Goal: Task Accomplishment & Management: Use online tool/utility

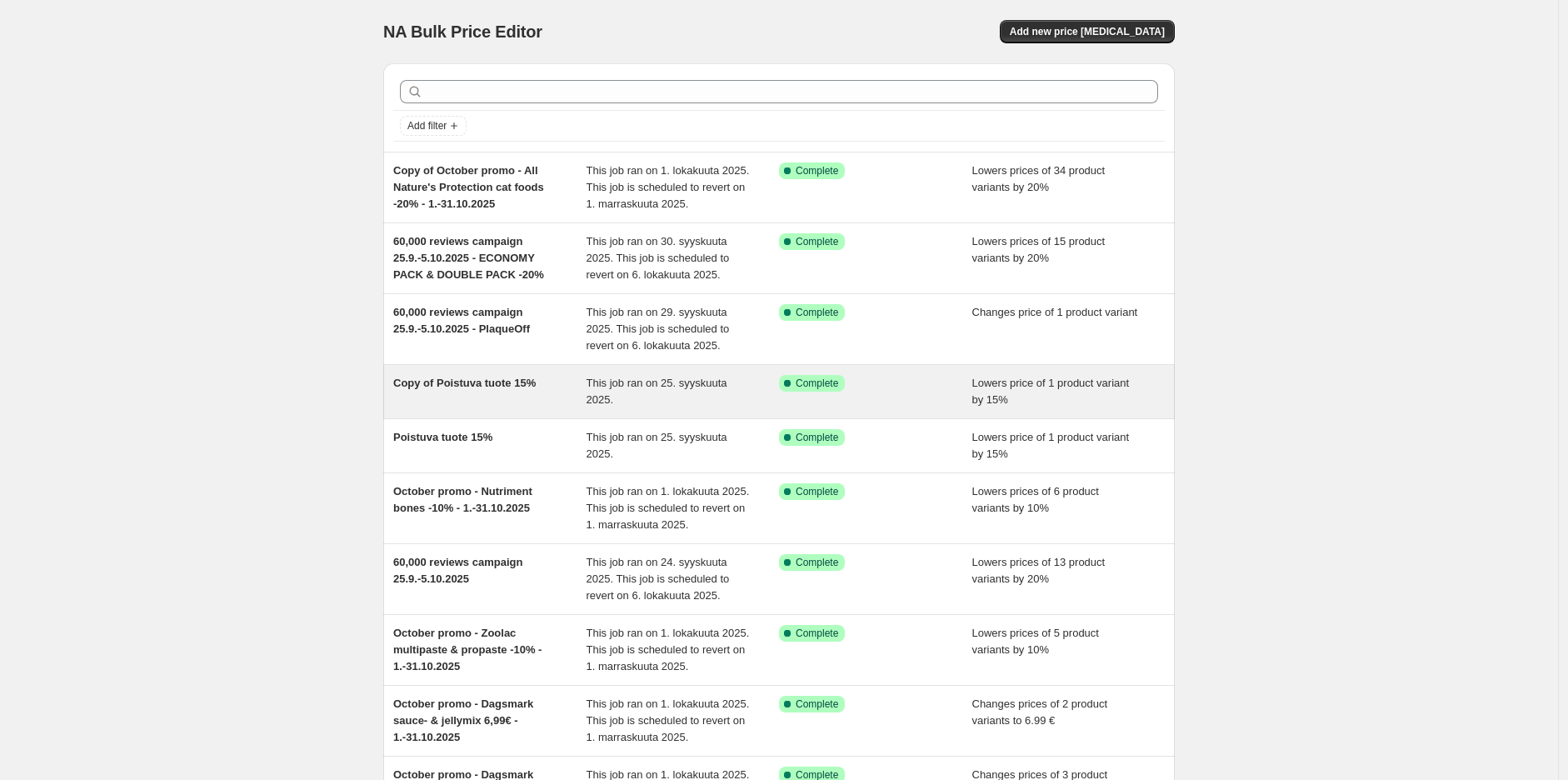
scroll to position [93, 0]
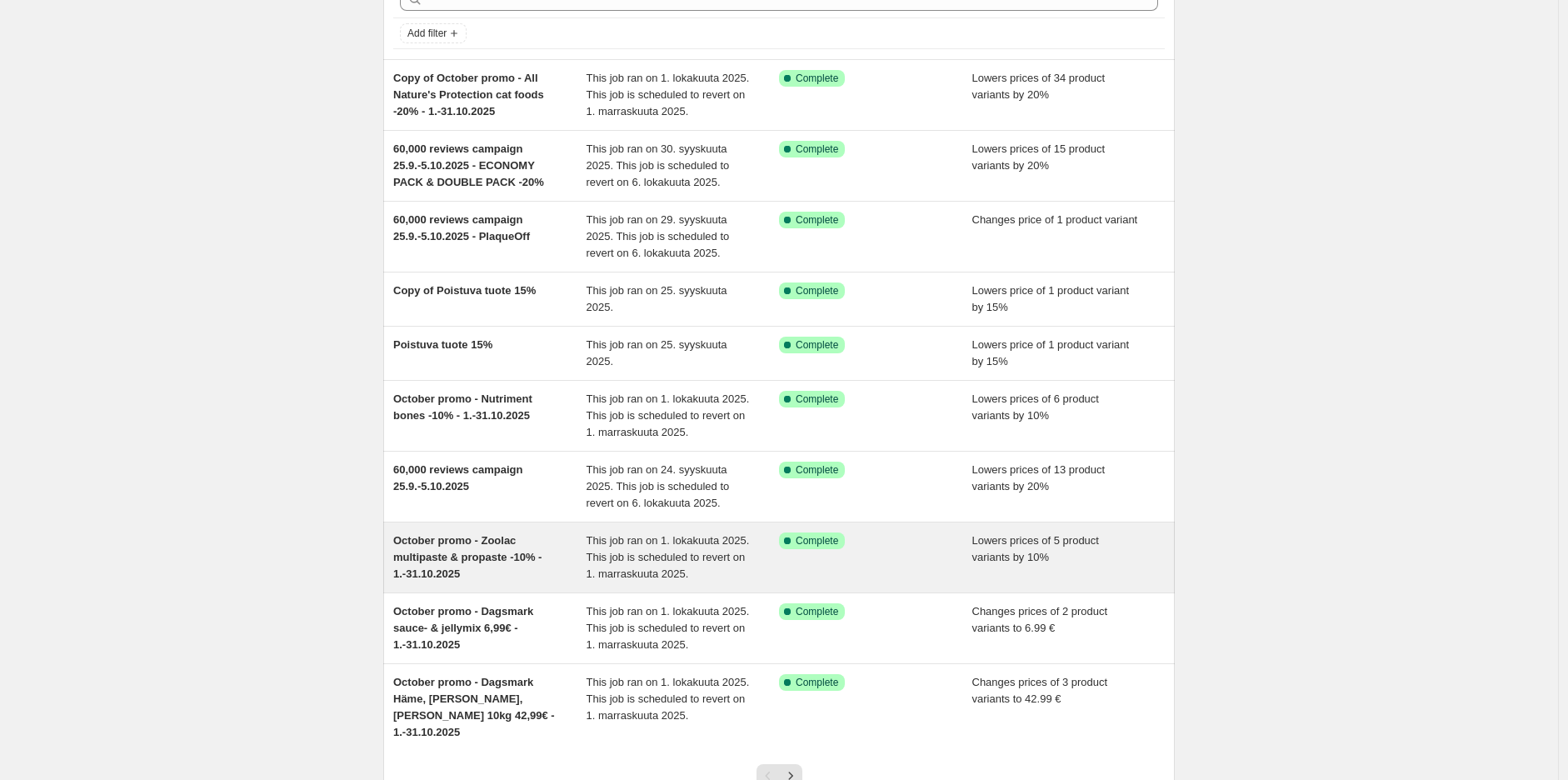
click at [570, 561] on div "October promo - Zoolac multipaste & propaste -10% - 1.-31.10.2025" at bounding box center [490, 557] width 193 height 50
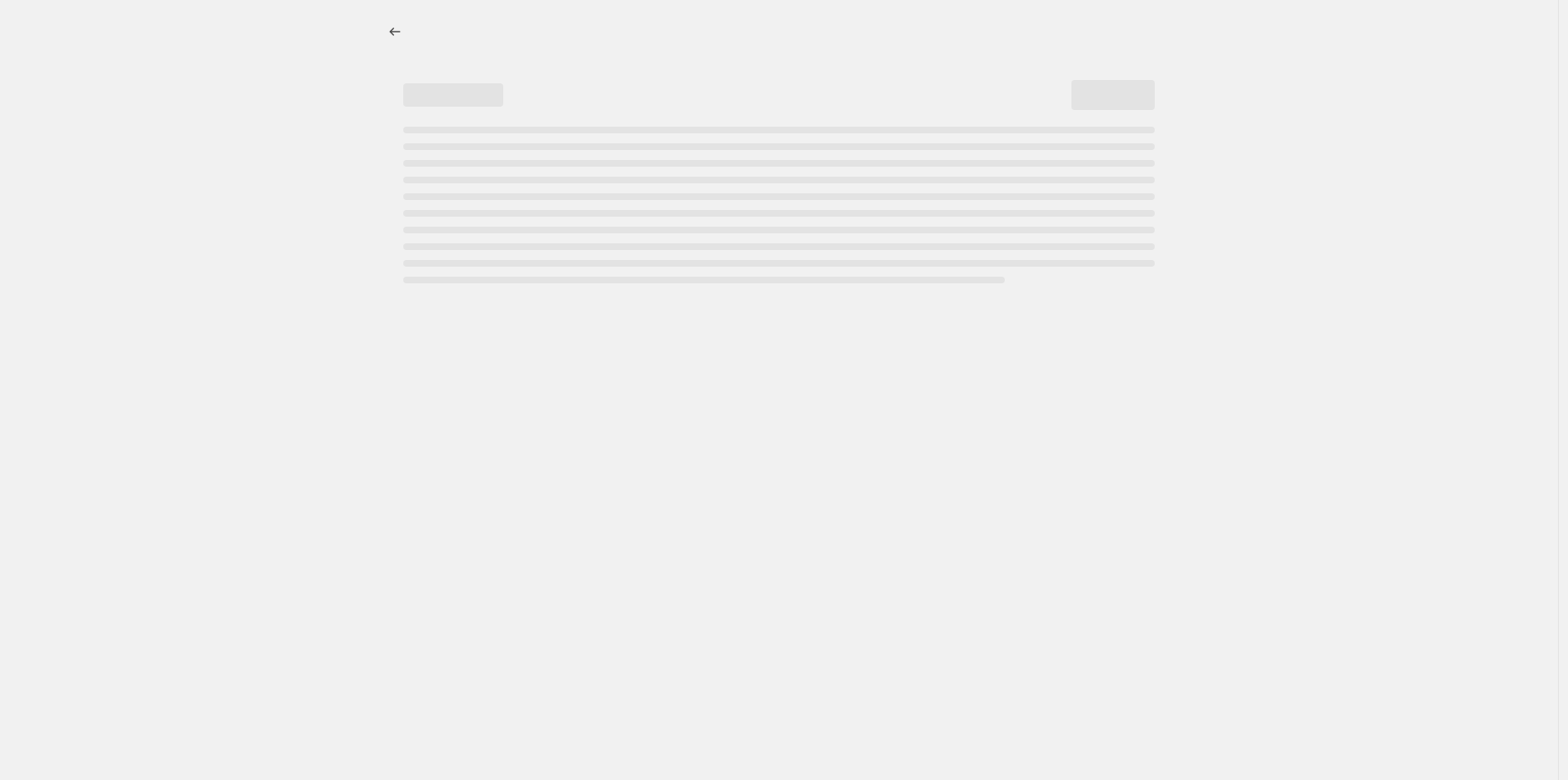
select select "percentage"
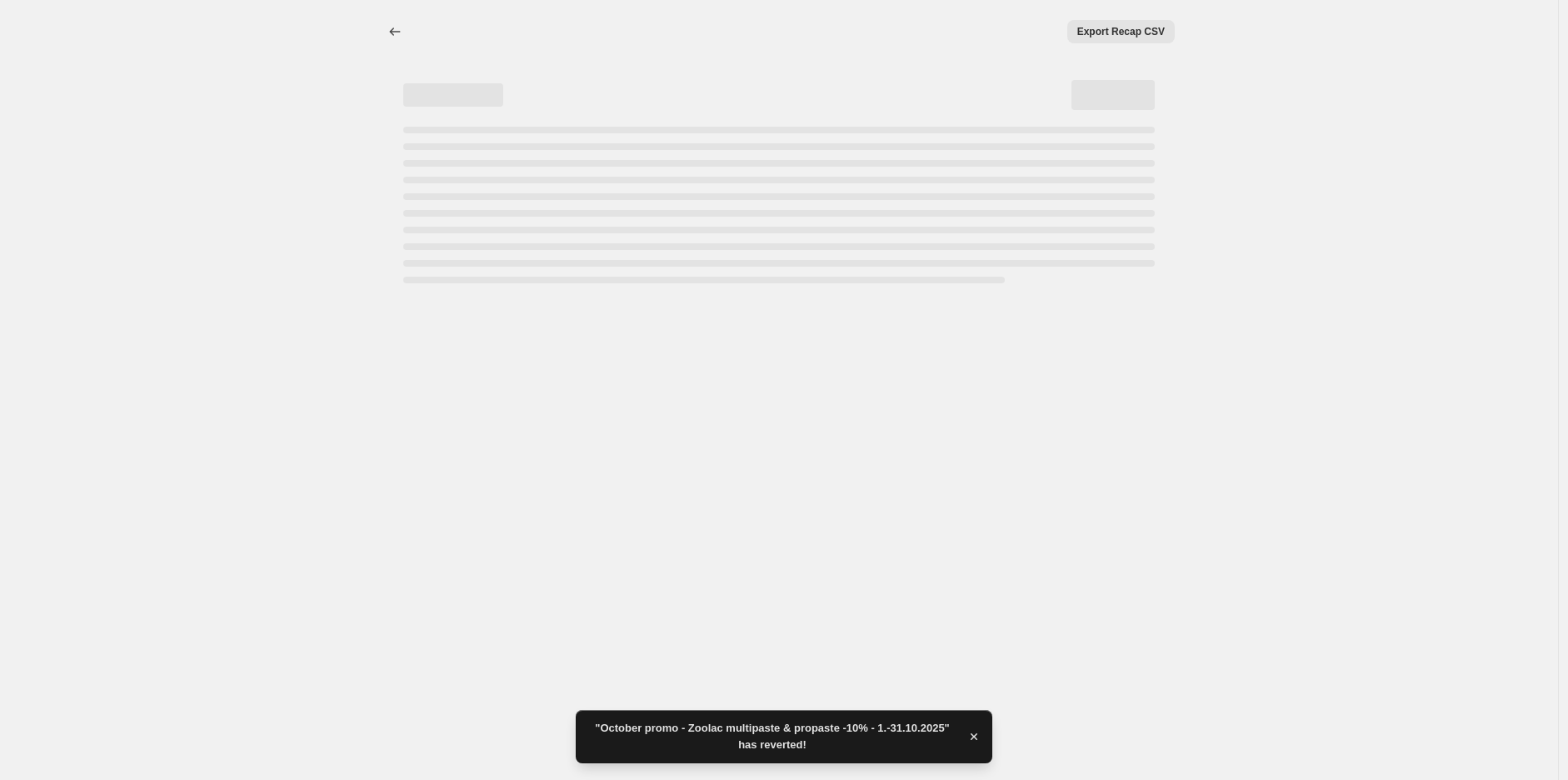
select select "percentage"
